Goal: Find specific page/section: Find specific page/section

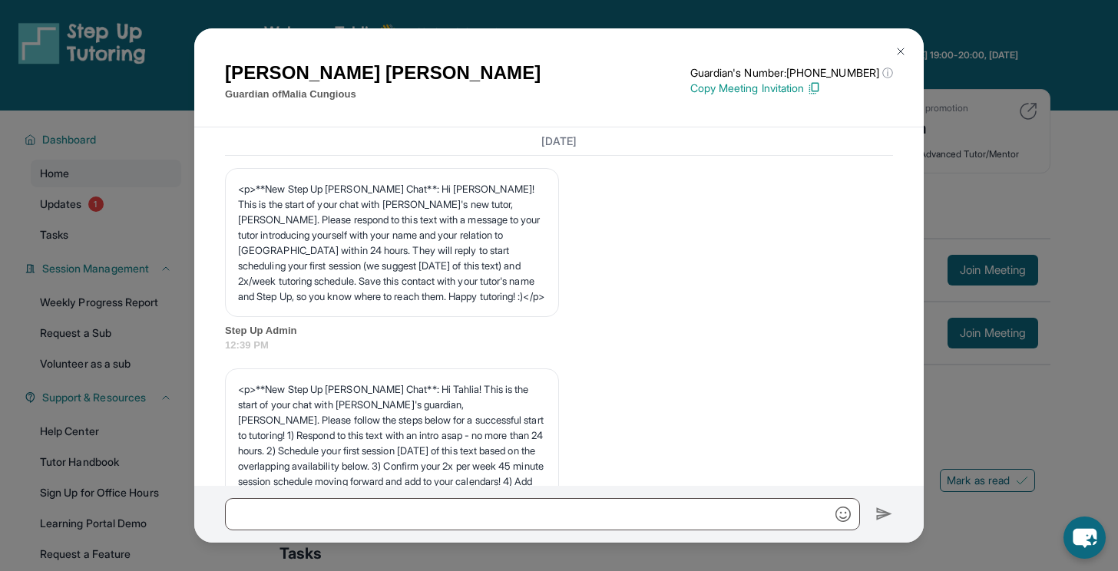
scroll to position [22326, 0]
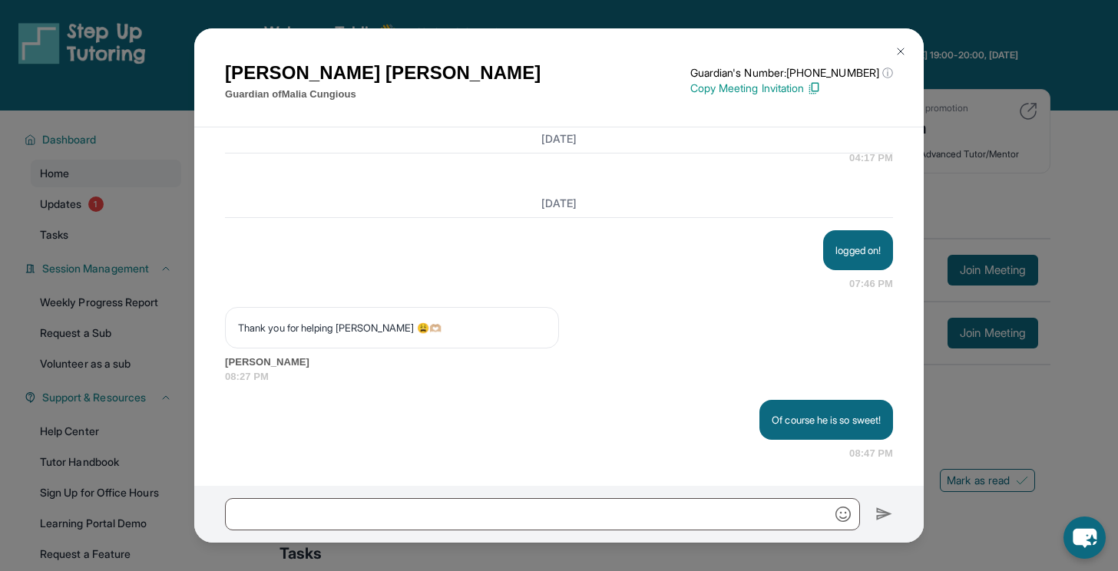
click at [910, 50] on button at bounding box center [901, 51] width 31 height 31
